Goal: Transaction & Acquisition: Purchase product/service

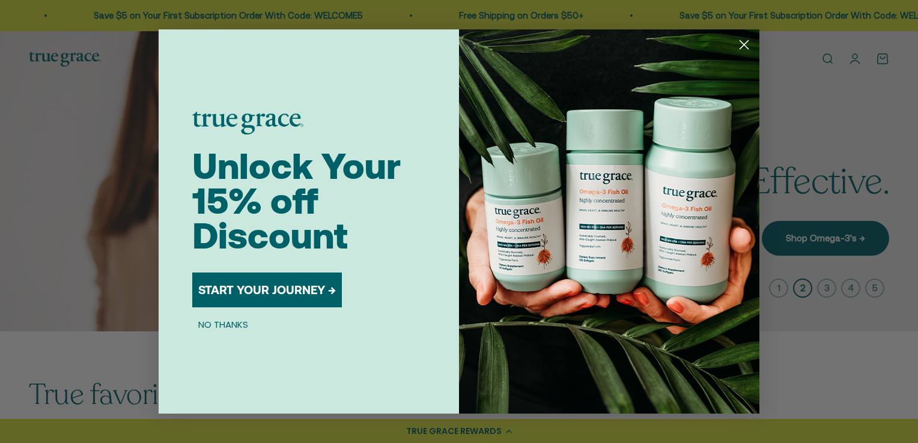
click at [818, 59] on div "Close dialog Unlock Your 15% off Discount START YOUR JOURNEY → NO THANKS Submit" at bounding box center [459, 221] width 918 height 443
click at [722, 43] on img "POPUP Form" at bounding box center [609, 221] width 300 height 384
click at [748, 47] on circle "Close dialog" at bounding box center [744, 45] width 20 height 20
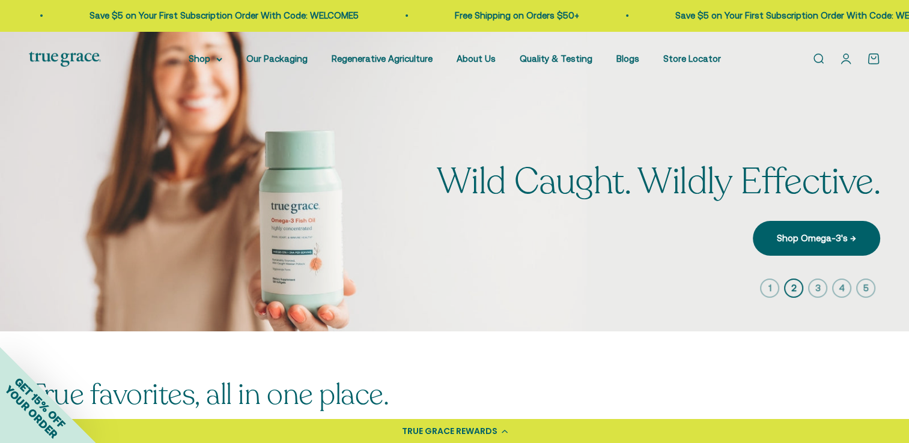
click at [819, 58] on link "Open search" at bounding box center [817, 58] width 13 height 13
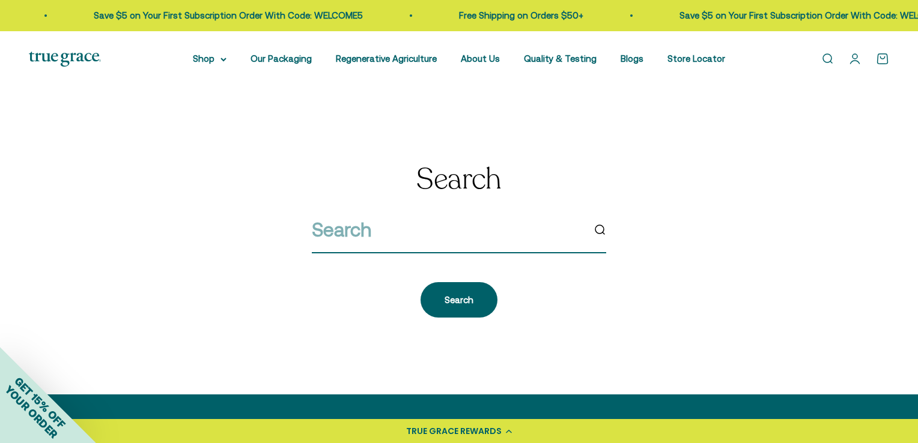
click at [410, 229] on input "search" at bounding box center [447, 229] width 271 height 31
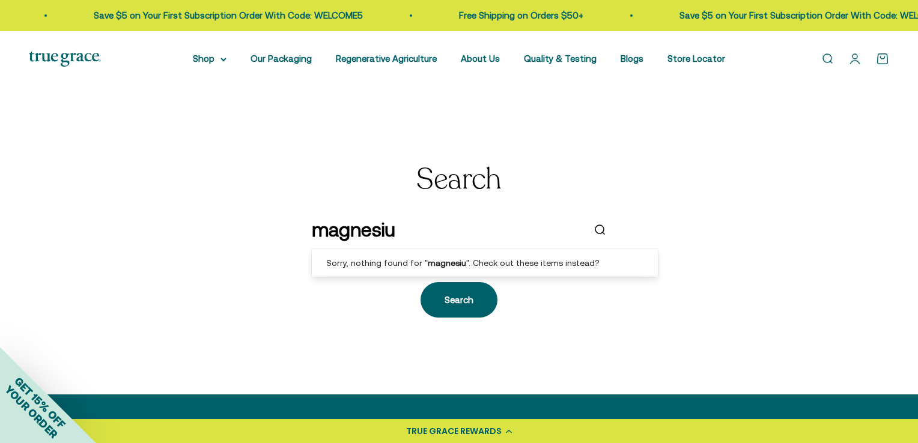
type input "magnesium"
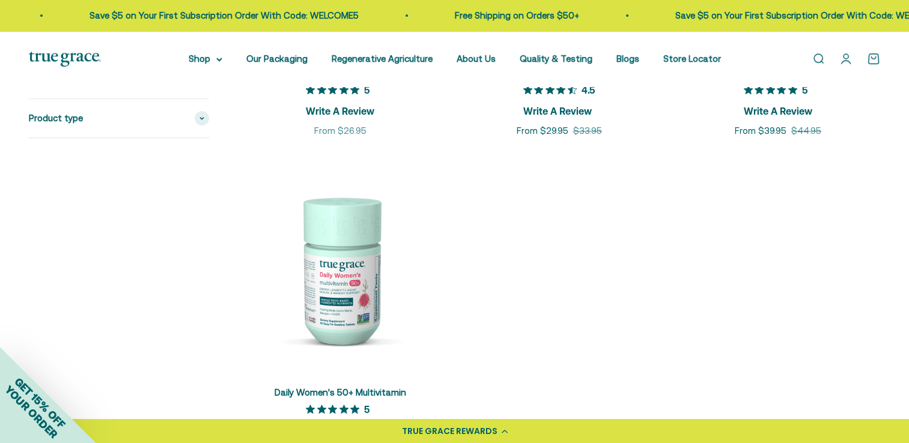
scroll to position [420, 0]
